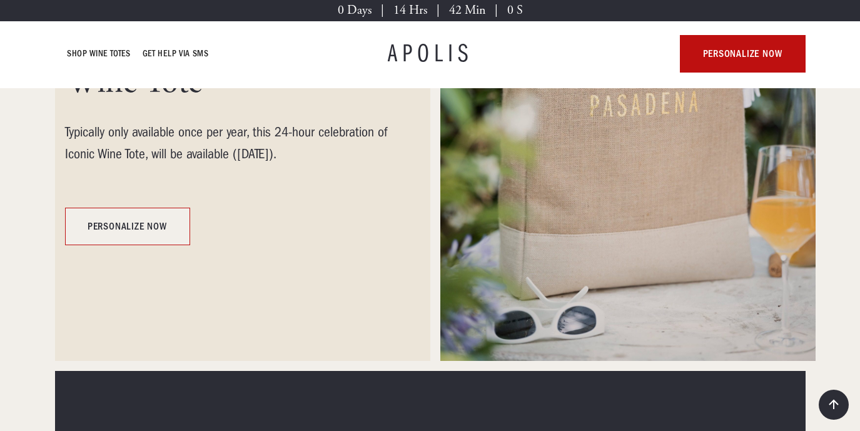
click at [141, 225] on link "personalize now" at bounding box center [127, 227] width 125 height 38
click at [103, 224] on link "personalize now" at bounding box center [127, 227] width 125 height 38
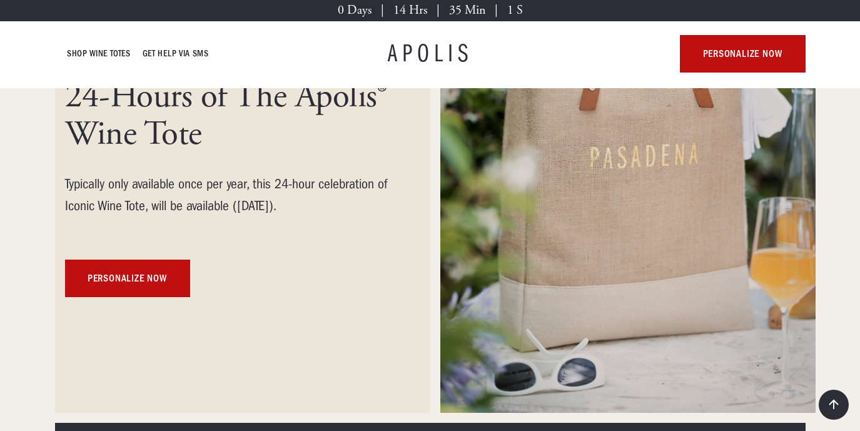
scroll to position [265, 0]
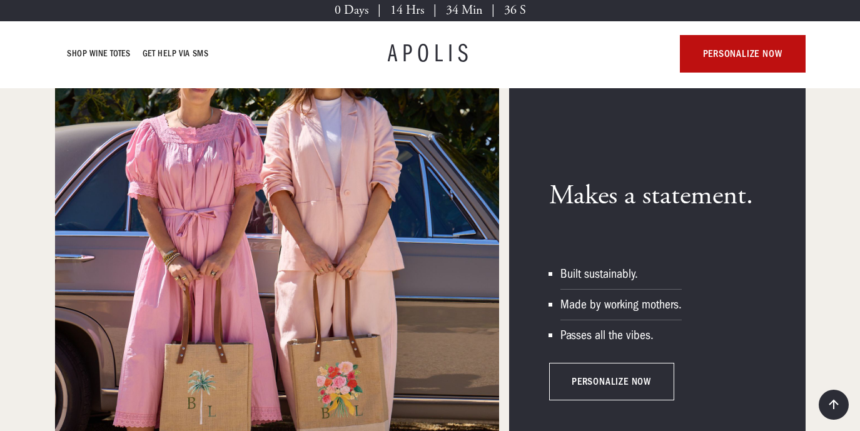
scroll to position [2461, 0]
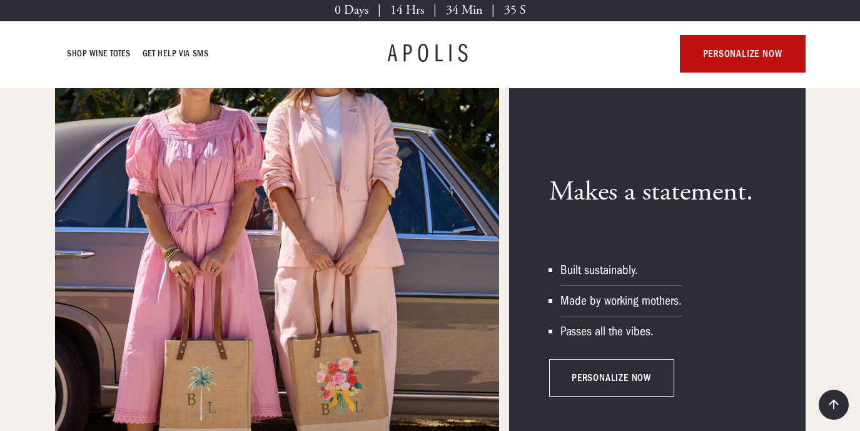
click at [358, 245] on img at bounding box center [277, 286] width 444 height 667
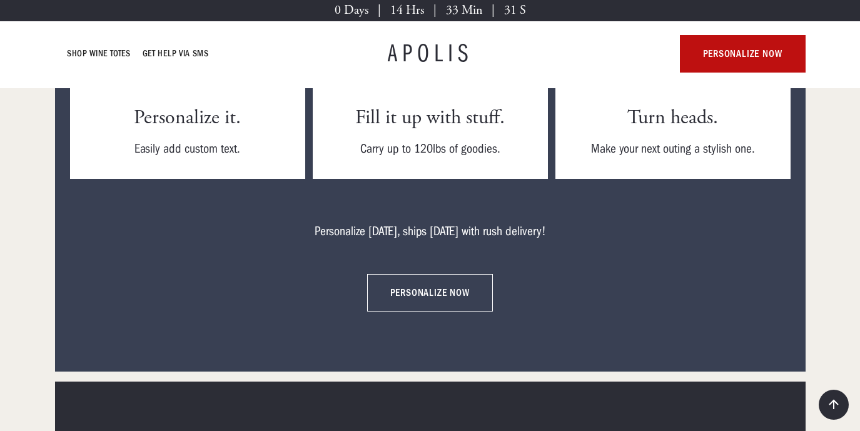
scroll to position [3689, 0]
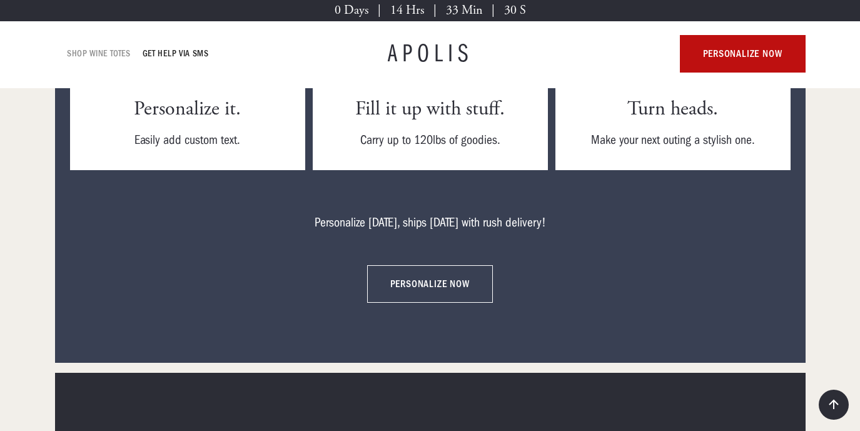
click at [101, 53] on link "Shop Wine Totes" at bounding box center [99, 53] width 63 height 15
